Goal: Transaction & Acquisition: Purchase product/service

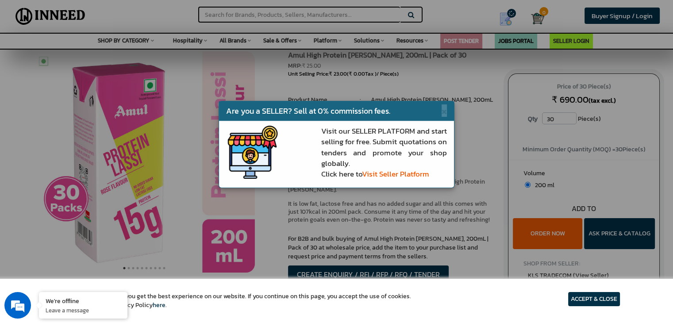
click at [440, 191] on div "× Are you a SELLER? Sell at 0% commission fees. Visit our SELLER PLATFORM and s…" at bounding box center [336, 161] width 673 height 323
click at [592, 292] on article "ACCEPT & CLOSE" at bounding box center [594, 299] width 52 height 14
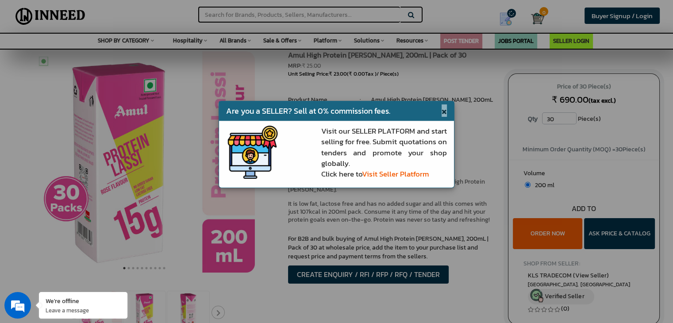
click at [443, 115] on span "×" at bounding box center [443, 110] width 5 height 12
click at [444, 111] on li "Amul High Protein [PERSON_NAME], 200mL | Pack of 30" at bounding box center [433, 105] width 124 height 18
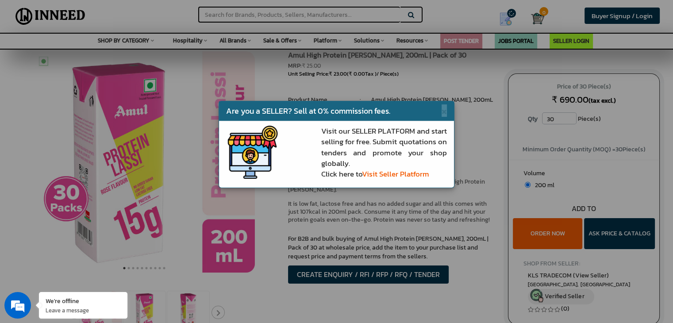
click at [444, 111] on li "Amul High Protein [PERSON_NAME], 200mL | Pack of 30" at bounding box center [433, 105] width 124 height 18
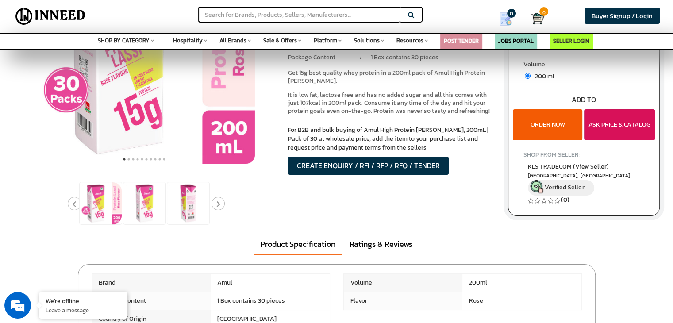
scroll to position [120, 0]
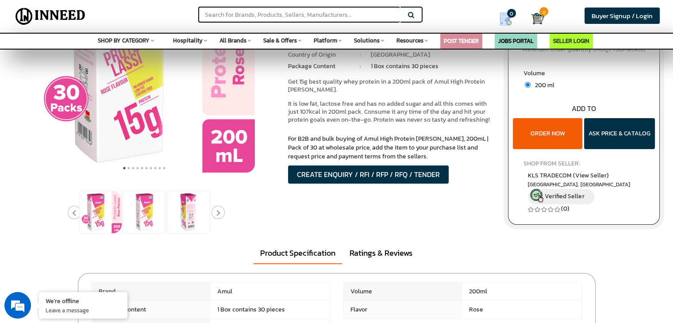
click at [553, 142] on button "ORDER NOW" at bounding box center [547, 133] width 69 height 31
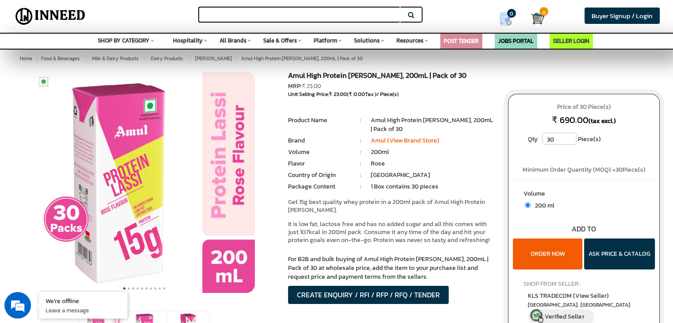
click at [237, 8] on input "text" at bounding box center [299, 15] width 202 height 16
type input "amul high protein"
click at [400, 7] on button "Search" at bounding box center [411, 15] width 22 height 16
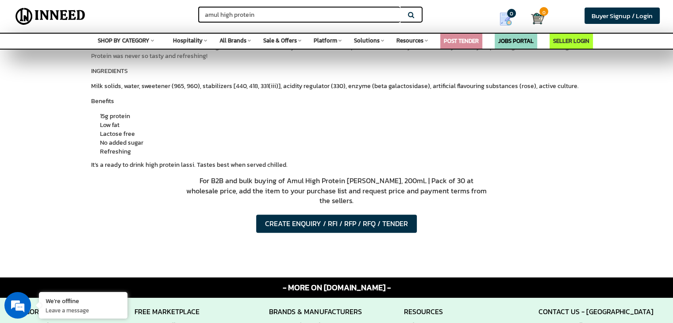
scroll to position [462, 0]
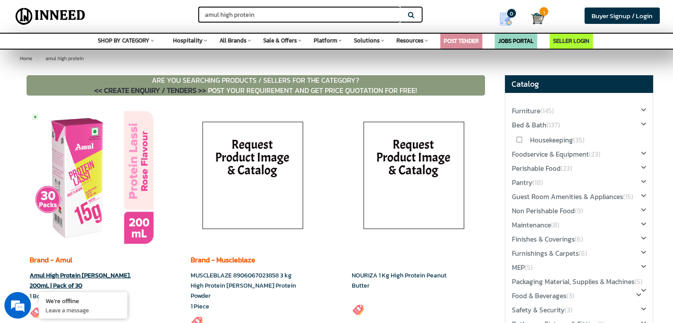
click at [95, 167] on img at bounding box center [92, 177] width 124 height 133
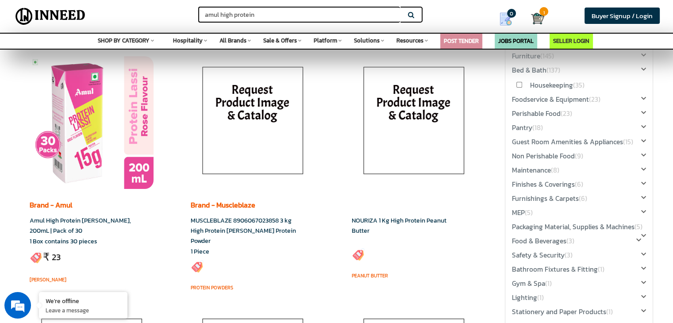
scroll to position [54, 0]
click at [110, 113] on img at bounding box center [92, 123] width 124 height 133
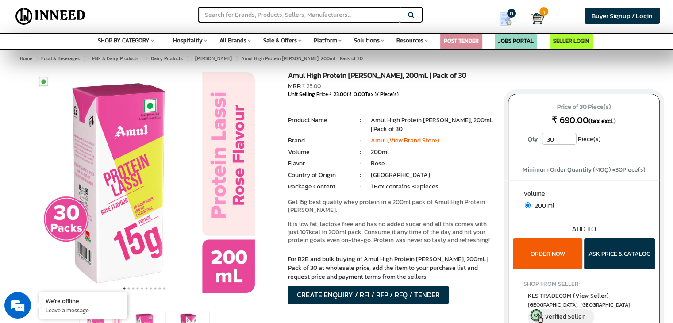
click at [552, 264] on button "ORDER NOW" at bounding box center [547, 253] width 69 height 31
click at [547, 237] on div "ORDER NOW ASK PRICE & CATALOG" at bounding box center [583, 238] width 151 height 9
click at [548, 243] on button "ORDER NOW" at bounding box center [547, 253] width 69 height 31
